Goal: Task Accomplishment & Management: Complete application form

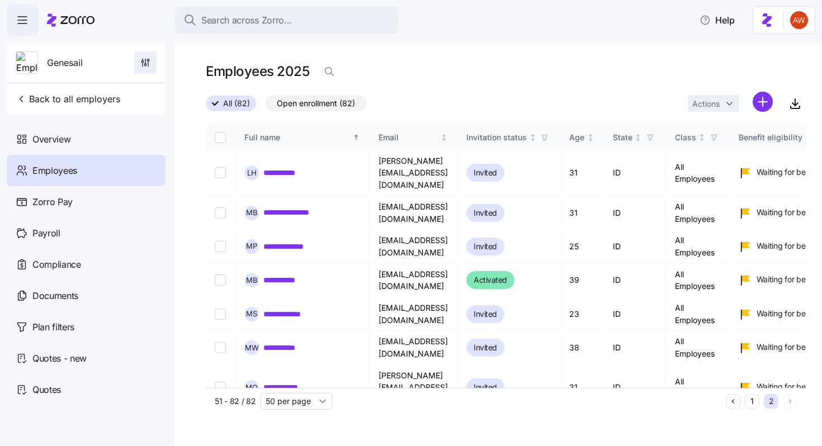
scroll to position [47, 0]
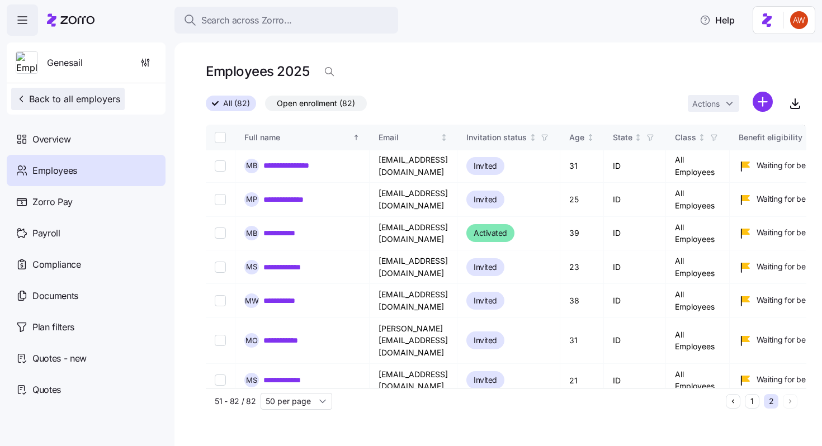
click at [79, 101] on span "Back to all employers" at bounding box center [68, 98] width 105 height 13
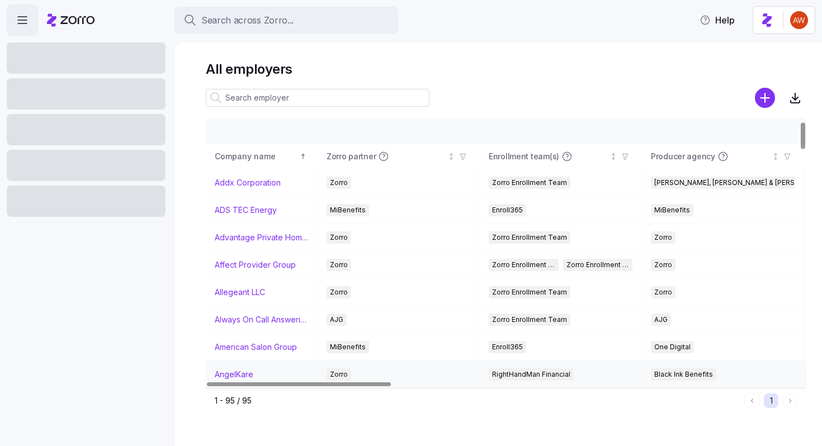
scroll to position [73, 0]
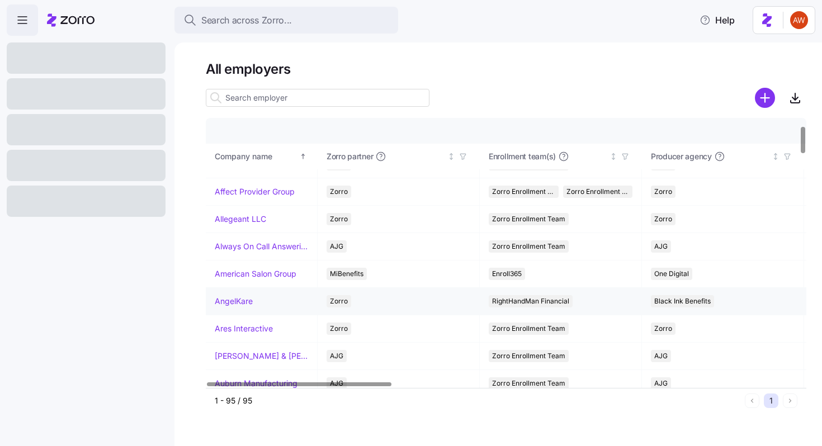
click at [239, 304] on link "AngelKare" at bounding box center [234, 301] width 38 height 11
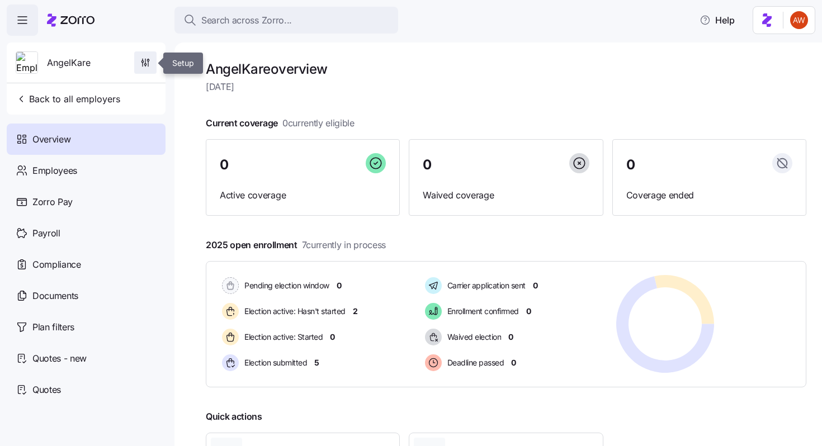
click at [148, 62] on icon "button" at bounding box center [148, 64] width 0 height 5
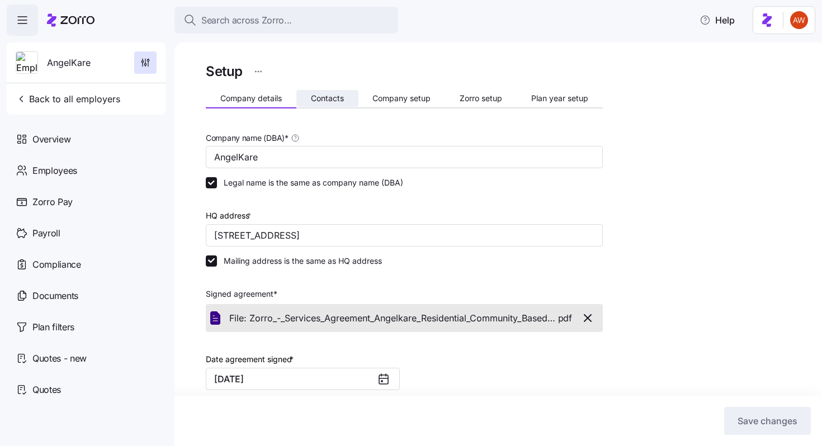
click at [328, 97] on span "Contacts" at bounding box center [327, 98] width 33 height 8
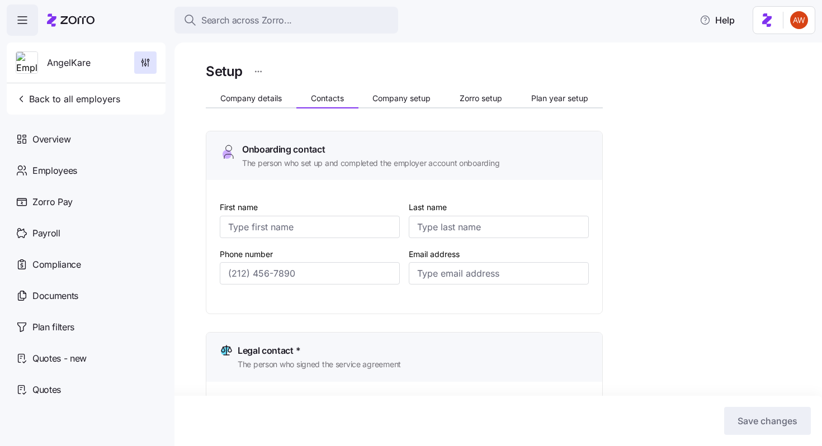
type input "Tressie"
type input "Maxwell"
type input "angelkare19@aol.com"
type input "Tressie"
type input "Maxwell"
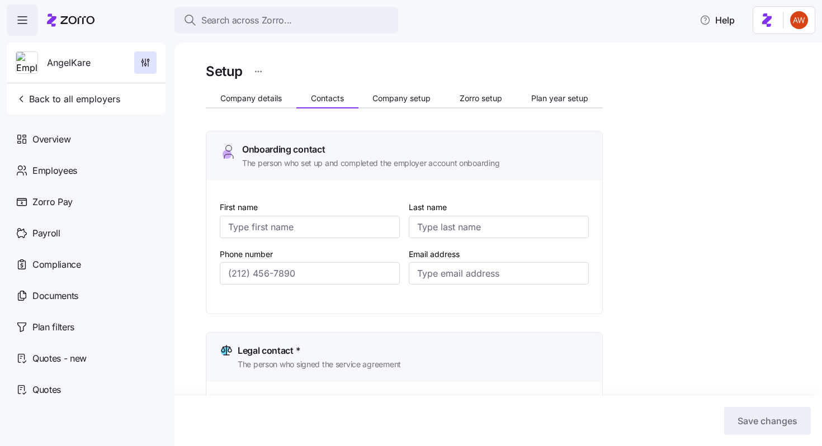
type input "angelkare19@aol.com"
type input "Tressie"
type input "Maxwell"
type input "angelkare19@aol.com"
type input "Tressie"
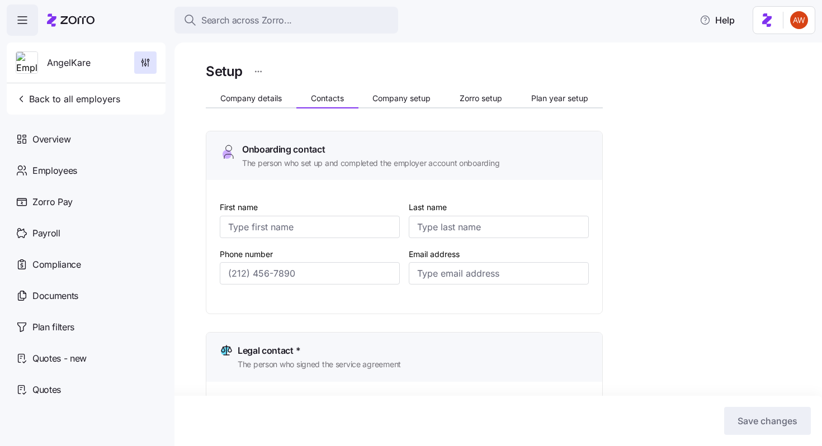
type input "Maxwell"
type input "angelkare19@aol.com"
type input "(317) 557-0988"
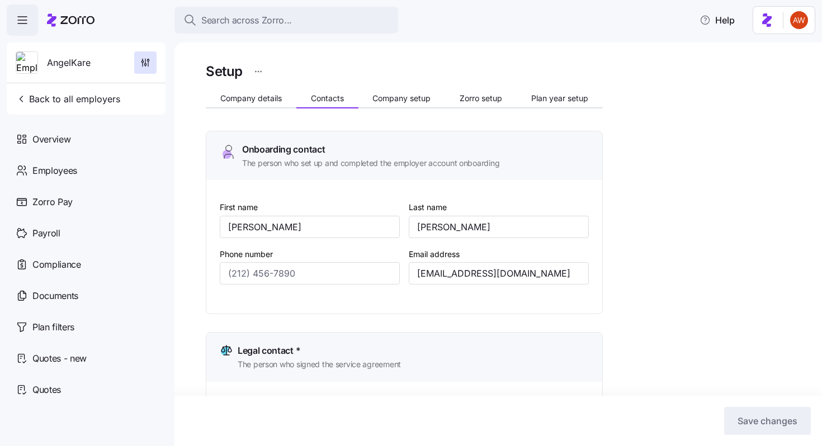
type input "(317) 557-0988"
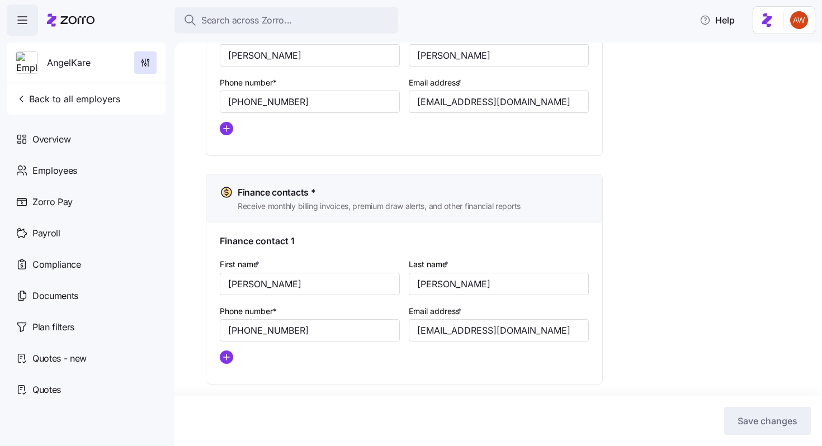
scroll to position [597, 0]
